Goal: Task Accomplishment & Management: Manage account settings

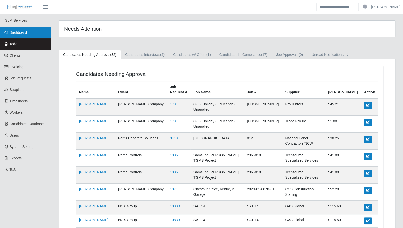
drag, startPoint x: 27, startPoint y: 33, endPoint x: 5, endPoint y: 35, distance: 22.2
click at [27, 33] on span "Dashboard" at bounding box center [19, 33] width 18 height 4
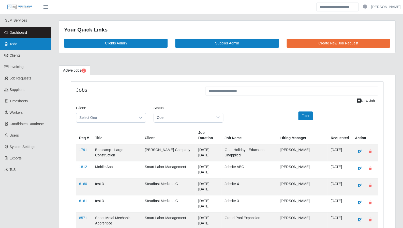
click at [32, 46] on link "Todo" at bounding box center [25, 43] width 51 height 11
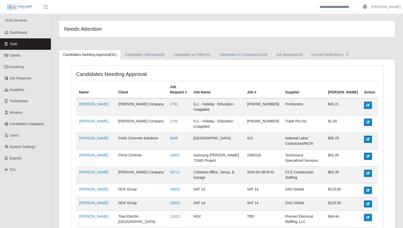
click at [237, 55] on link "Candidates In Compliance (16)" at bounding box center [243, 55] width 57 height 10
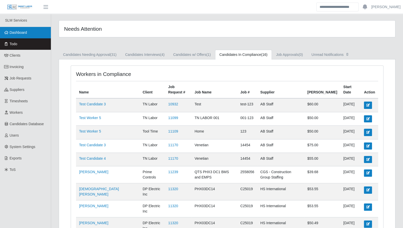
click at [14, 31] on span "Dashboard" at bounding box center [19, 33] width 18 height 4
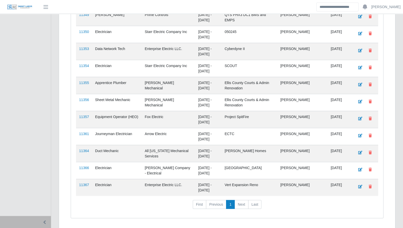
scroll to position [718, 0]
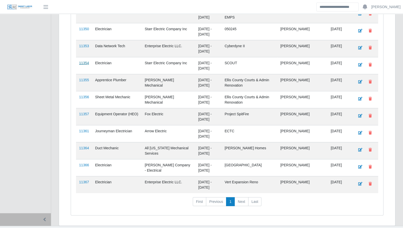
click at [80, 61] on link "11354" at bounding box center [84, 63] width 10 height 4
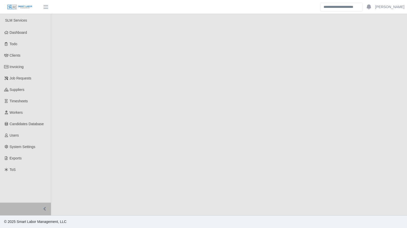
select select "****"
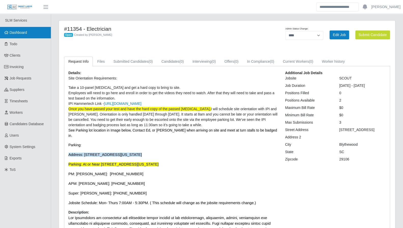
click at [11, 33] on span "Dashboard" at bounding box center [19, 33] width 18 height 4
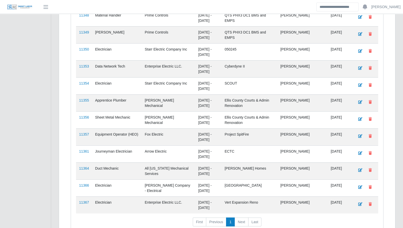
scroll to position [718, 0]
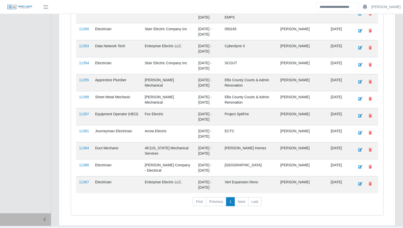
drag, startPoint x: 85, startPoint y: 122, endPoint x: 74, endPoint y: 97, distance: 27.1
click at [85, 129] on link "11361" at bounding box center [84, 131] width 10 height 4
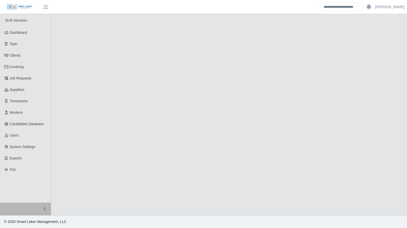
select select "****"
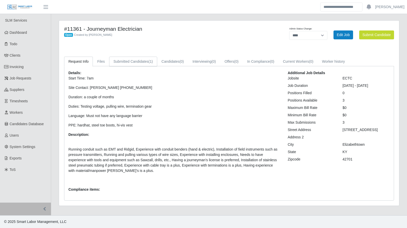
click at [138, 61] on link "Submitted Candidates (1)" at bounding box center [133, 62] width 48 height 10
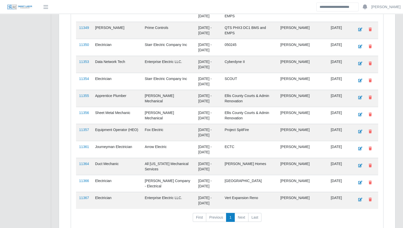
scroll to position [718, 0]
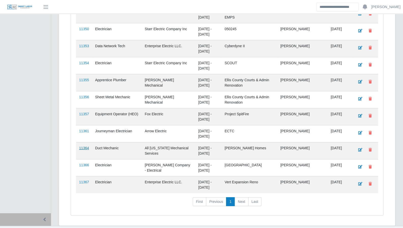
click at [79, 146] on link "11364" at bounding box center [84, 148] width 10 height 4
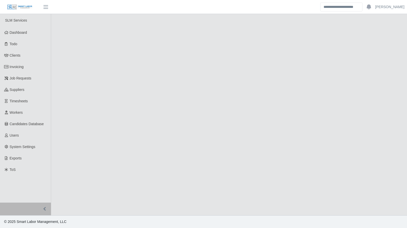
select select "****"
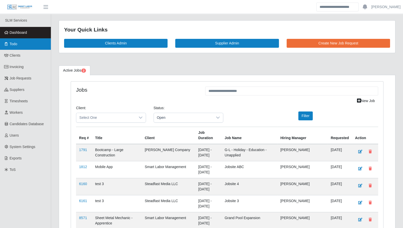
click at [11, 44] on span "Todo" at bounding box center [14, 44] width 8 height 4
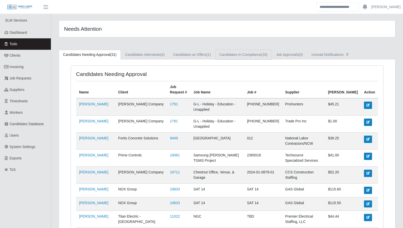
click at [263, 54] on span "(16)" at bounding box center [264, 55] width 6 height 4
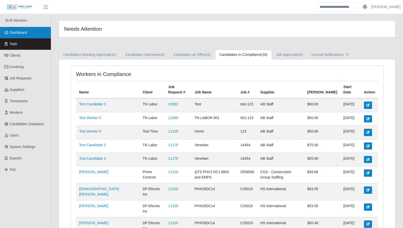
click at [29, 32] on link "Dashboard" at bounding box center [25, 32] width 51 height 11
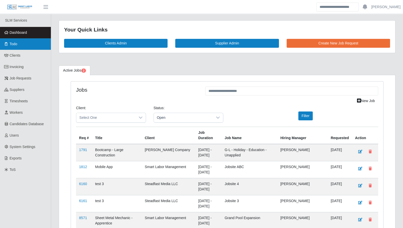
click at [38, 47] on link "Todo" at bounding box center [25, 43] width 51 height 11
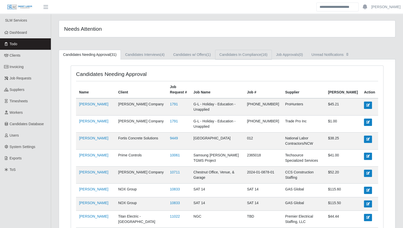
click at [237, 58] on link "Candidates In Compliance (16)" at bounding box center [243, 55] width 57 height 10
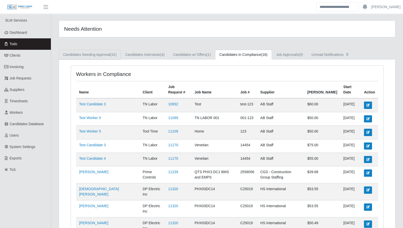
click at [105, 55] on link "Candidates Needing Approval (31)" at bounding box center [90, 55] width 62 height 10
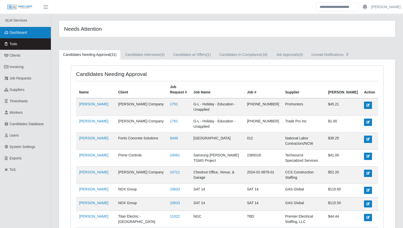
click at [12, 31] on span "Dashboard" at bounding box center [19, 33] width 18 height 4
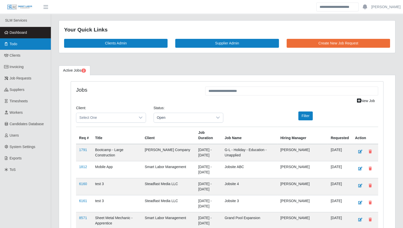
click at [5, 48] on link "Todo" at bounding box center [25, 43] width 51 height 11
